Goal: Find specific fact: Locate a discrete piece of known information

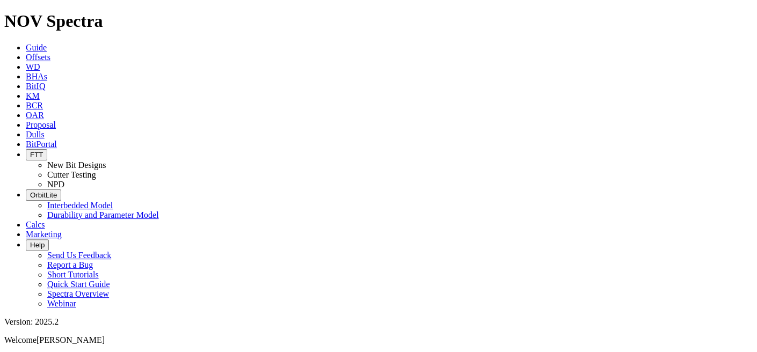
paste input "A319867"
type input "A319867"
